Goal: Task Accomplishment & Management: Complete application form

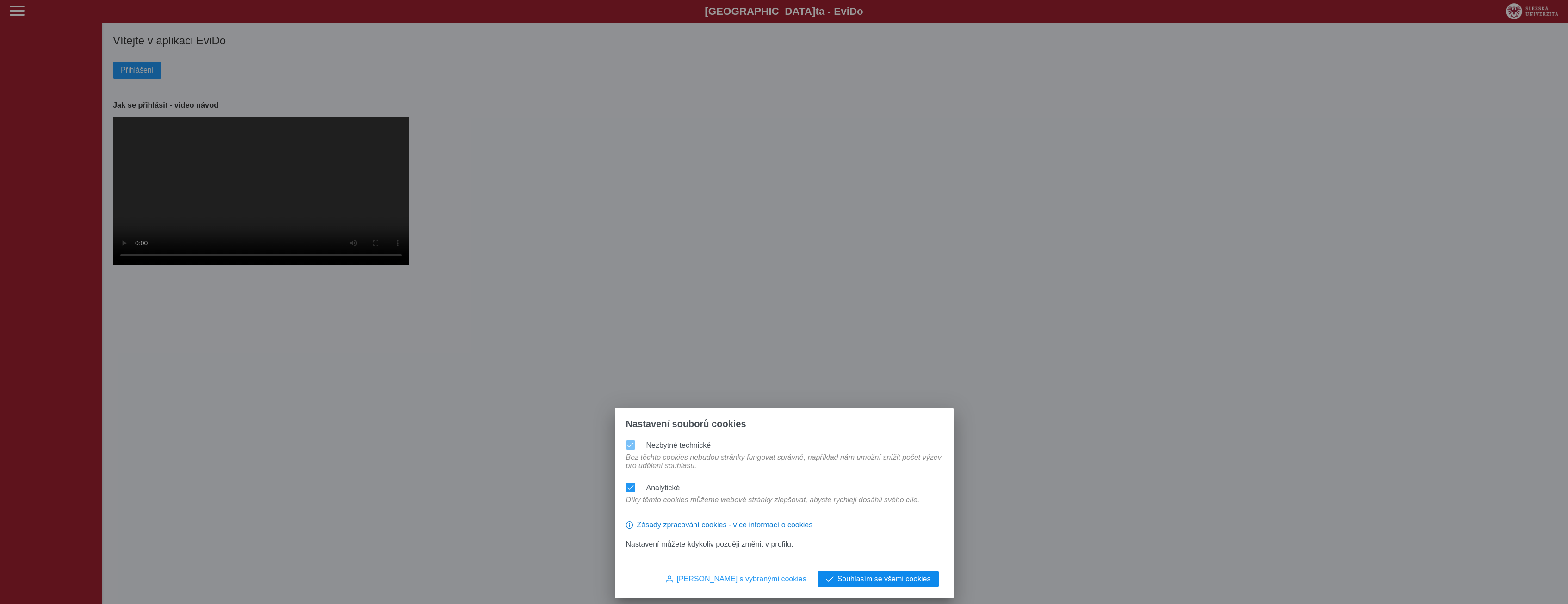
click at [861, 573] on button "Souhlasím se všemi cookies" at bounding box center [878, 579] width 121 height 16
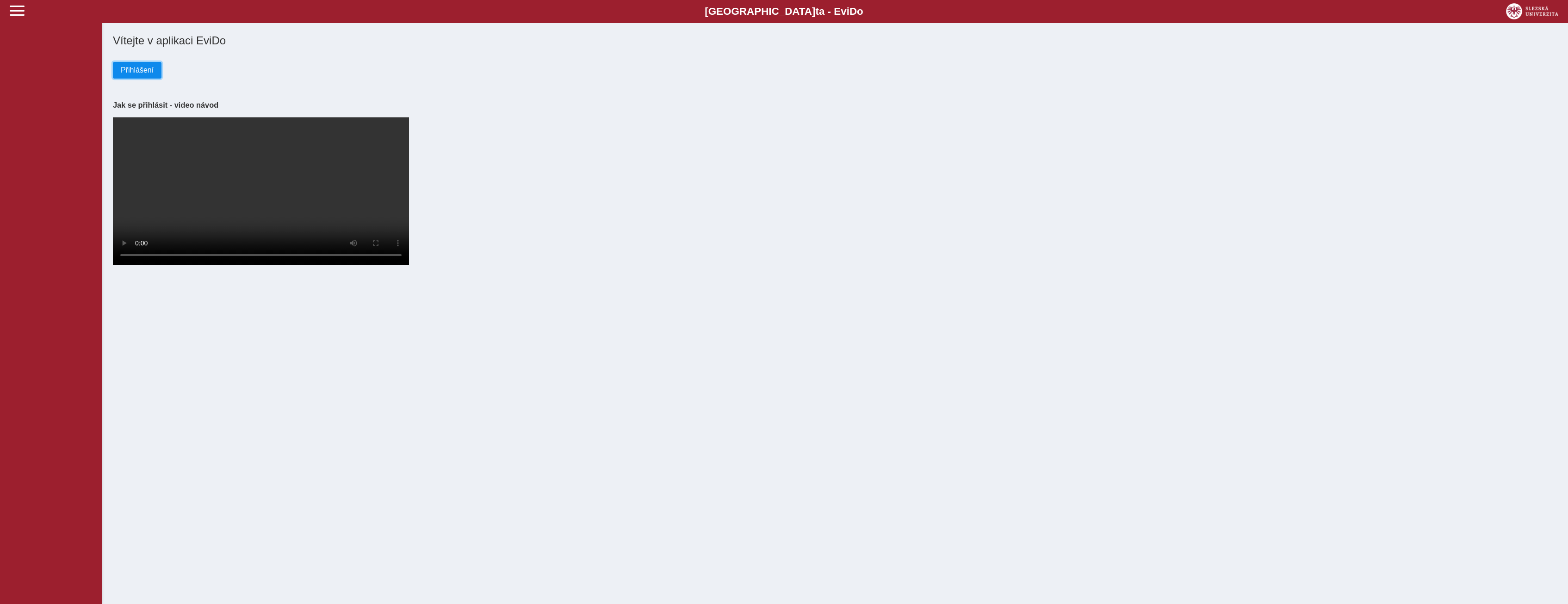
click at [147, 74] on span "Přihlášení" at bounding box center [137, 71] width 33 height 9
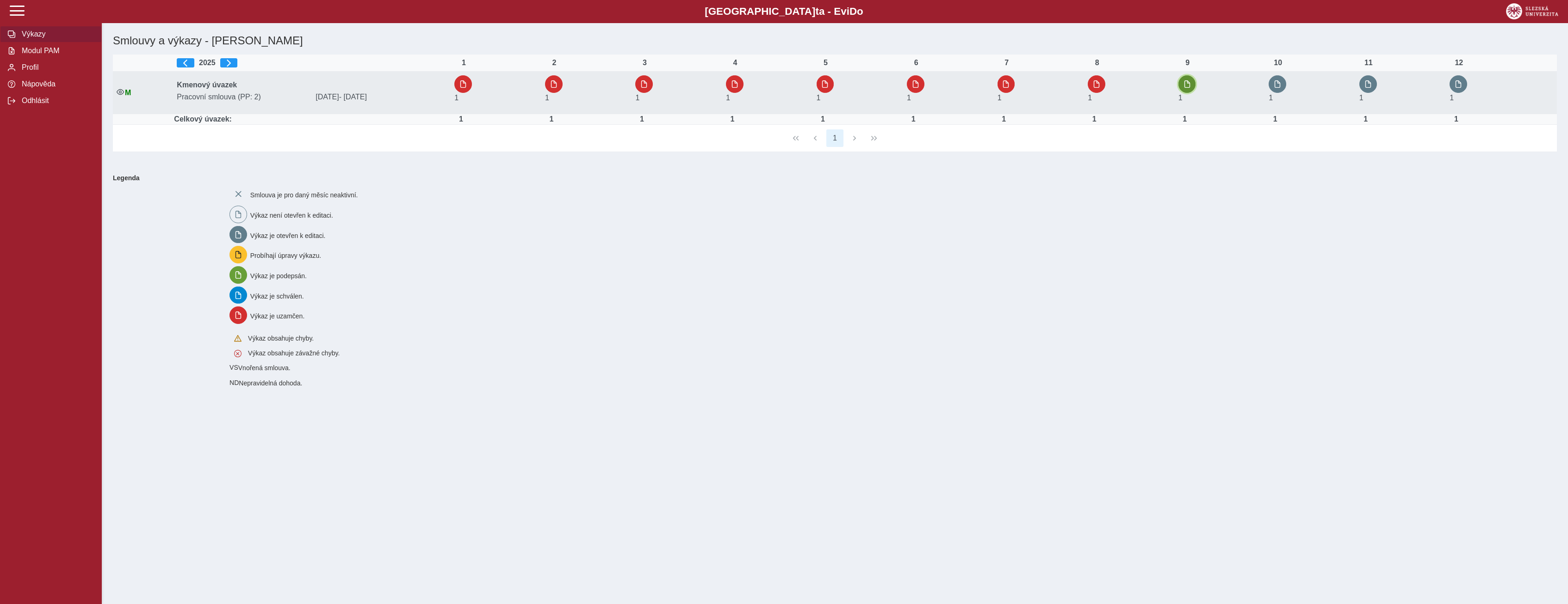
click at [1187, 80] on button "button" at bounding box center [1187, 84] width 18 height 18
